Goal: Information Seeking & Learning: Learn about a topic

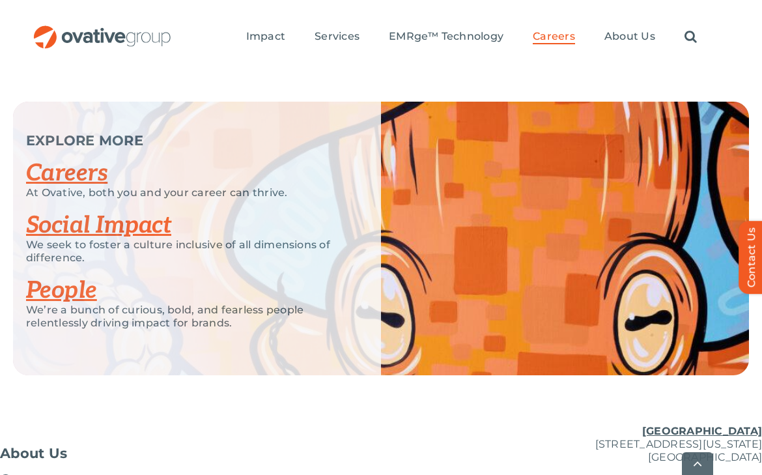
scroll to position [3340, 0]
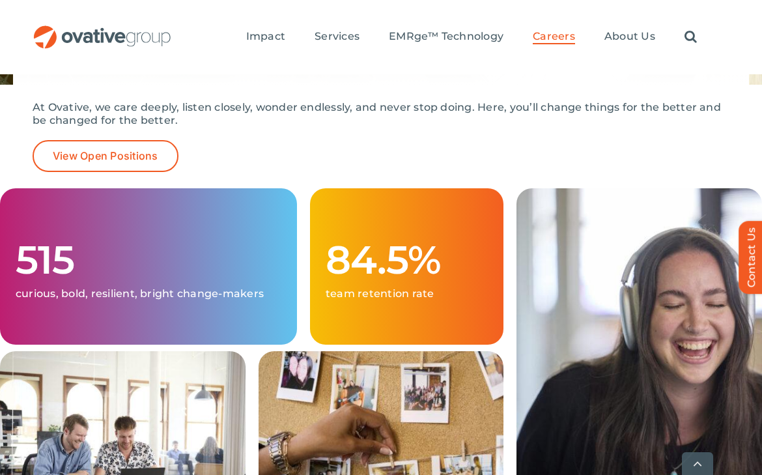
scroll to position [291, 0]
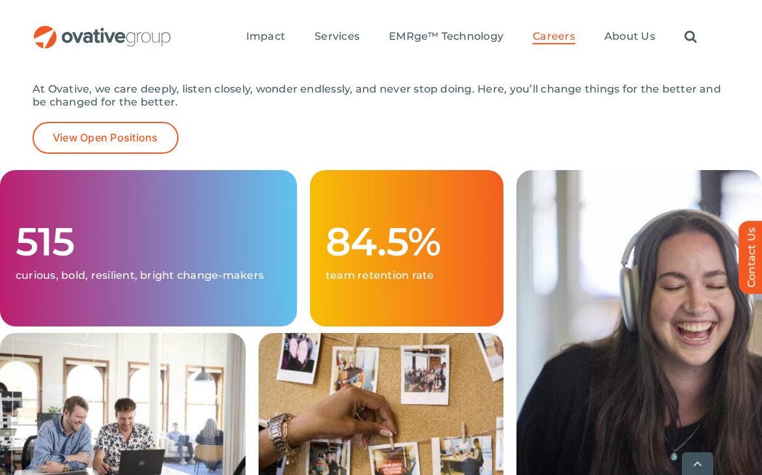
click at [299, 170] on div "515 curious, bold, resilient, bright change-makers" at bounding box center [148, 251] width 310 height 163
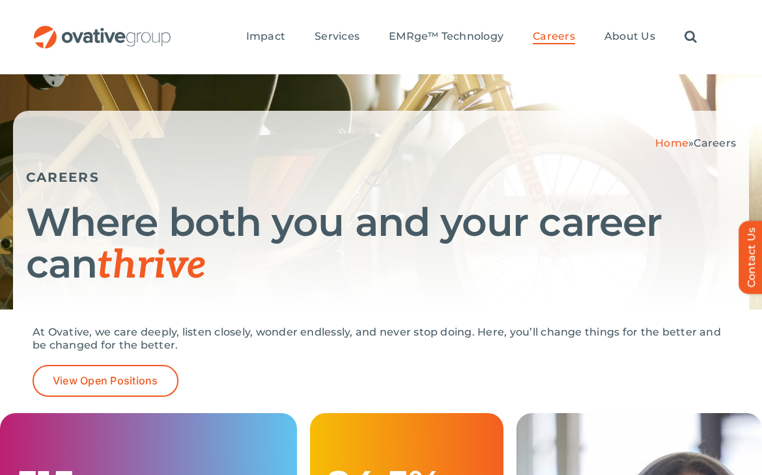
scroll to position [40, 0]
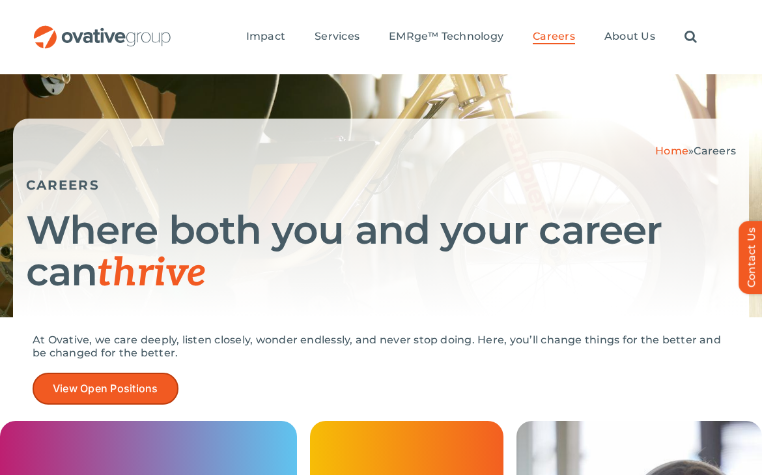
click at [133, 380] on link "View Open Positions" at bounding box center [106, 388] width 146 height 32
